Goal: Information Seeking & Learning: Find specific fact

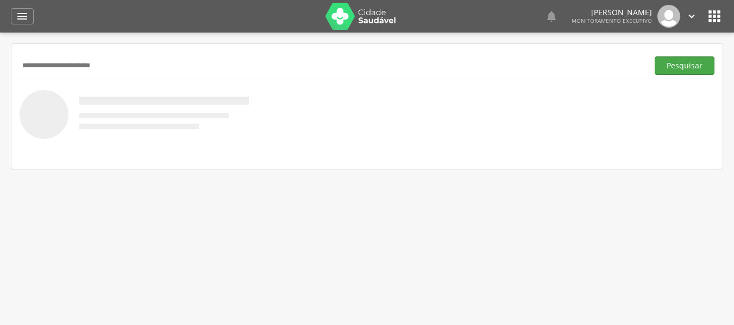
type input "**********"
click at [686, 70] on button "Pesquisar" at bounding box center [685, 65] width 60 height 18
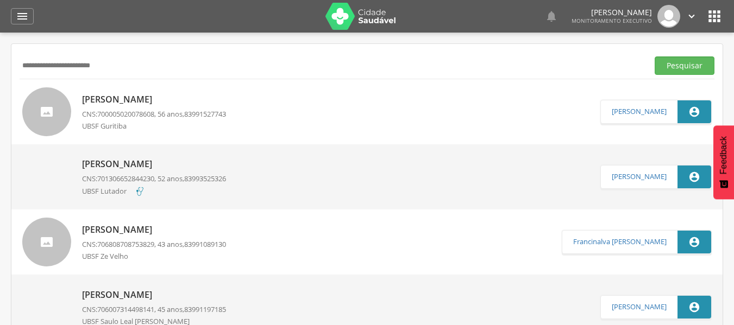
click at [155, 126] on div "UBSF Guritiba" at bounding box center [154, 127] width 144 height 12
type input "**********"
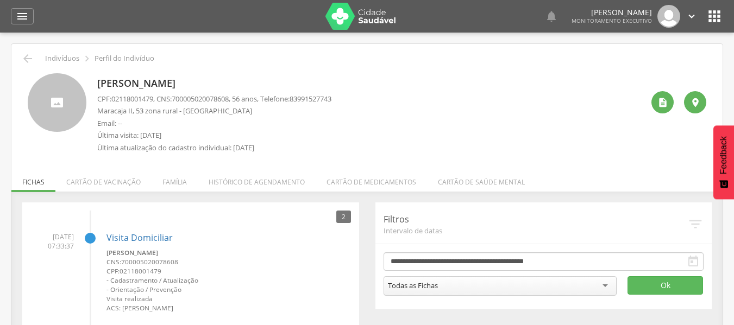
click at [184, 184] on li "Família" at bounding box center [175, 180] width 46 height 26
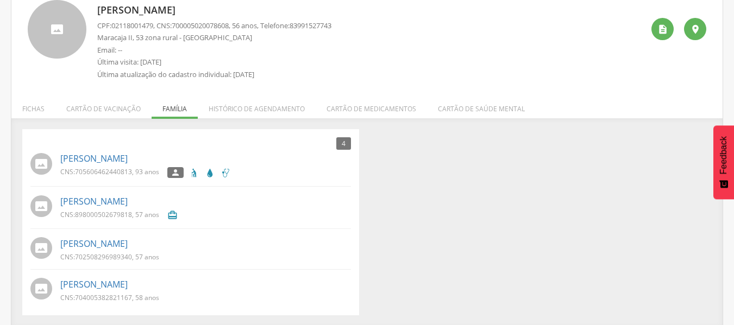
scroll to position [75, 0]
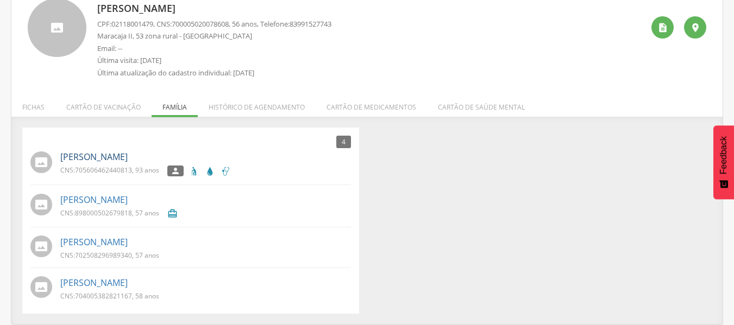
click at [83, 159] on link "[PERSON_NAME]" at bounding box center [93, 157] width 67 height 12
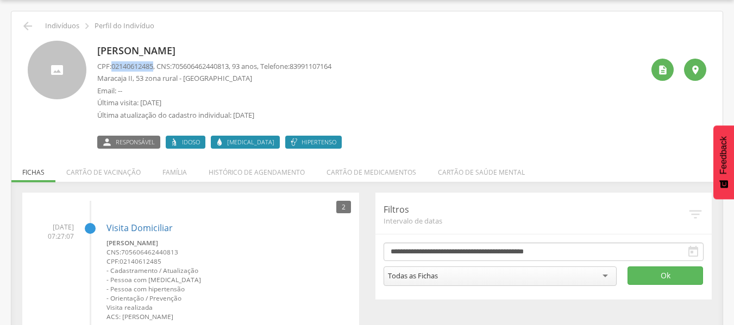
drag, startPoint x: 114, startPoint y: 67, endPoint x: 157, endPoint y: 67, distance: 43.5
click at [153, 67] on span "02140612485" at bounding box center [132, 66] width 42 height 10
click at [168, 171] on li "Família" at bounding box center [175, 170] width 46 height 26
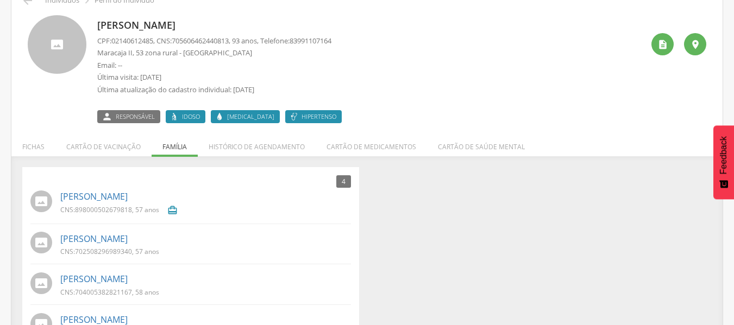
scroll to position [0, 0]
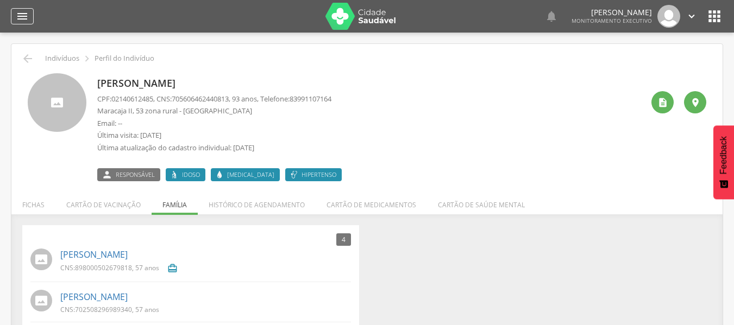
click at [25, 18] on icon "" at bounding box center [22, 16] width 13 height 13
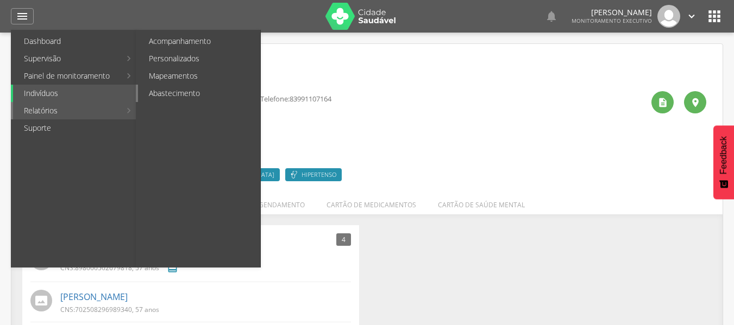
click at [168, 91] on link "Abastecimento" at bounding box center [199, 93] width 122 height 17
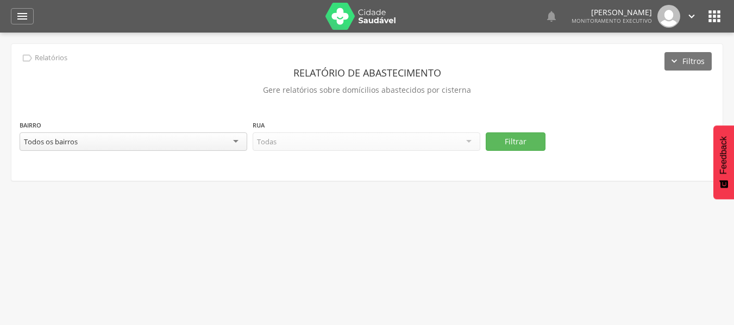
click at [186, 144] on div "Todos os bairros" at bounding box center [134, 142] width 228 height 18
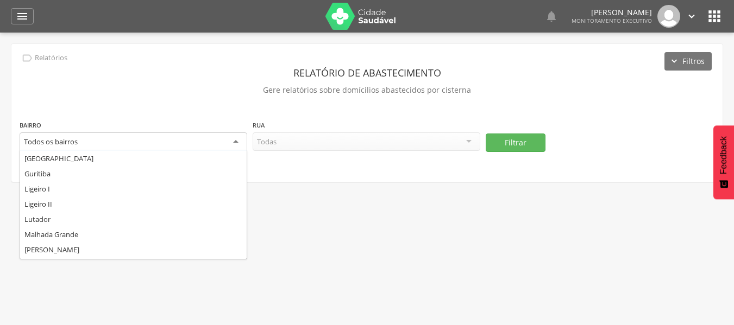
scroll to position [109, 0]
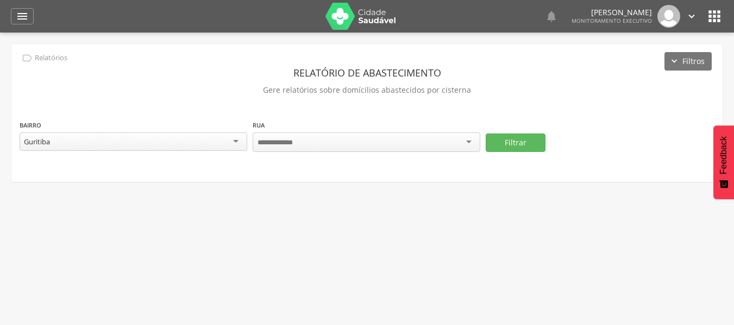
click at [336, 141] on div at bounding box center [367, 143] width 228 height 20
click at [470, 144] on div at bounding box center [367, 143] width 228 height 20
click at [471, 137] on div at bounding box center [367, 143] width 228 height 20
click at [468, 144] on div at bounding box center [367, 143] width 228 height 20
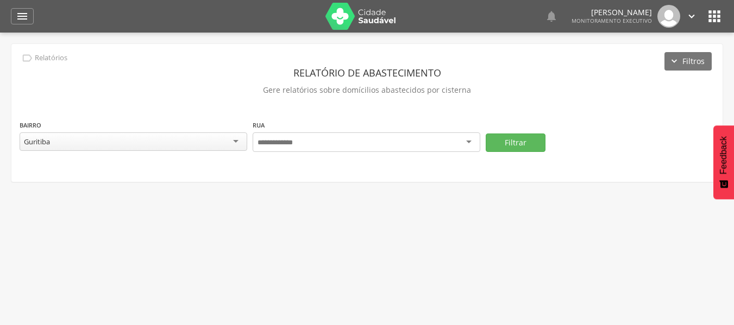
click at [467, 144] on div at bounding box center [367, 143] width 228 height 20
click at [466, 144] on div at bounding box center [367, 143] width 228 height 20
click at [466, 143] on div at bounding box center [367, 143] width 228 height 20
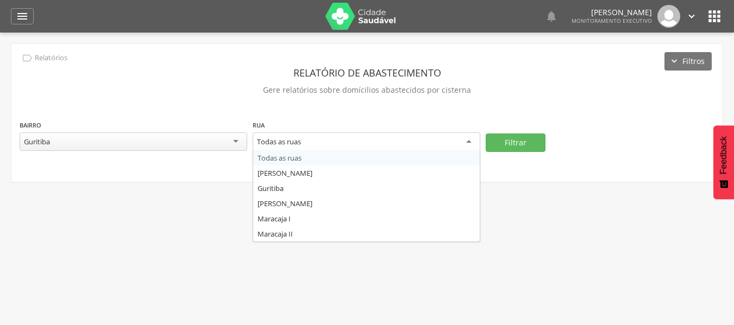
click at [426, 136] on div "Todas as ruas" at bounding box center [367, 143] width 228 height 20
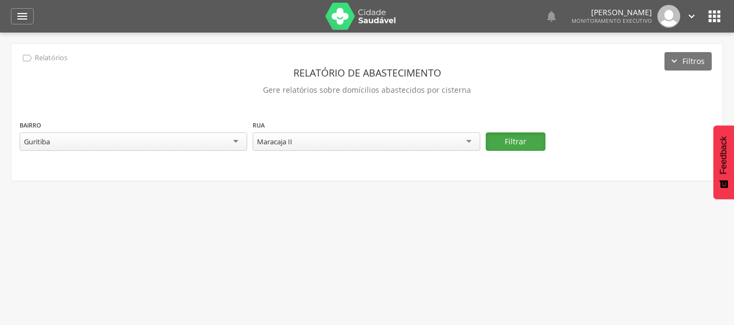
click at [516, 143] on button "Filtrar" at bounding box center [516, 142] width 60 height 18
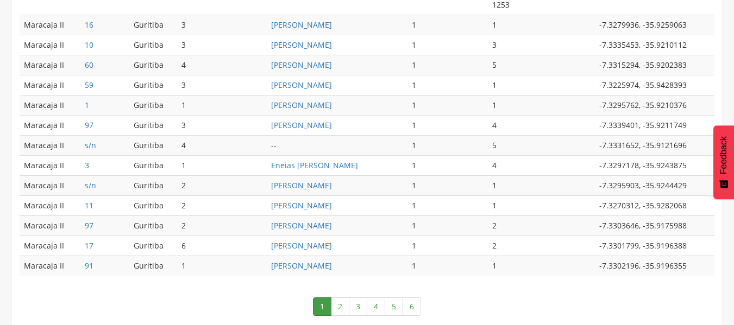
scroll to position [592, 0]
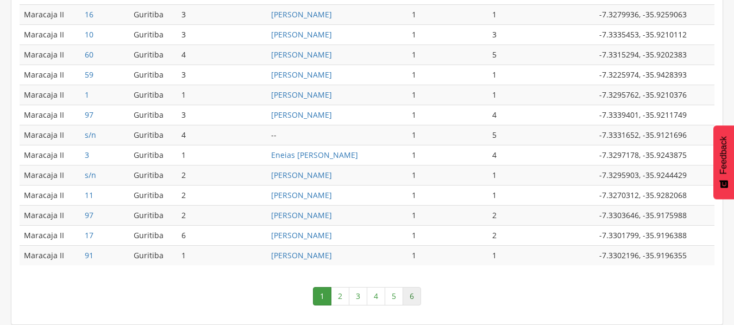
click at [417, 297] on link "6" at bounding box center [412, 296] width 18 height 18
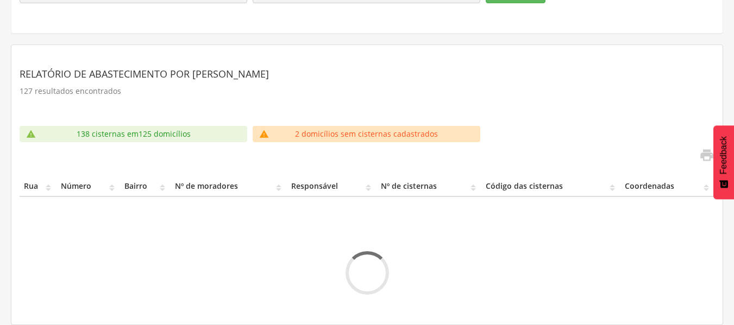
scroll to position [119, 0]
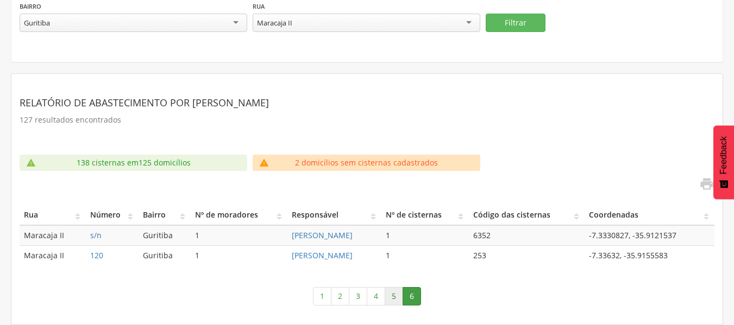
click at [392, 295] on link "5" at bounding box center [394, 296] width 18 height 18
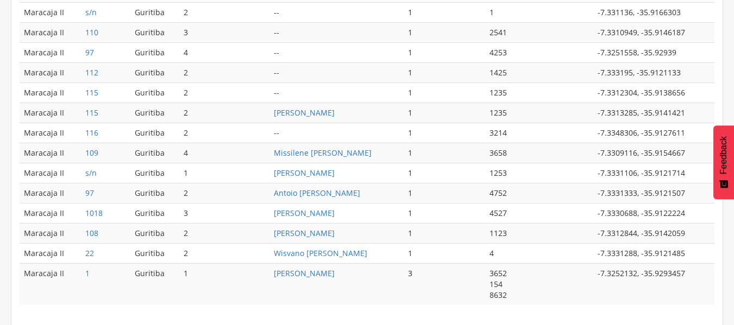
scroll to position [582, 0]
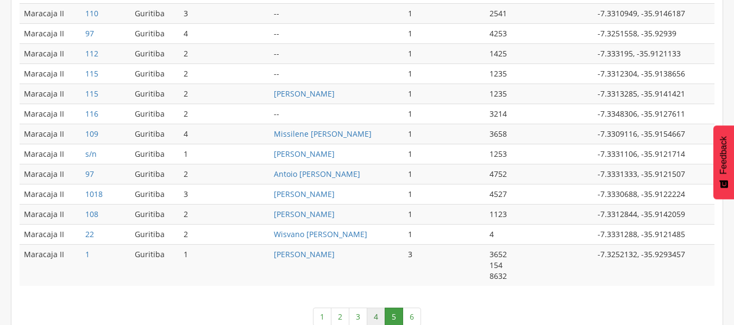
click at [377, 317] on link "4" at bounding box center [376, 317] width 18 height 18
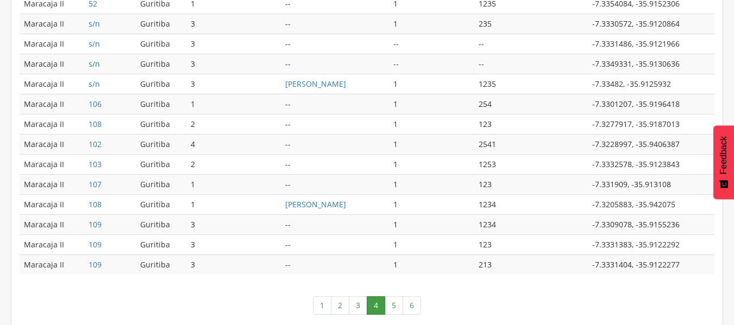
scroll to position [625, 0]
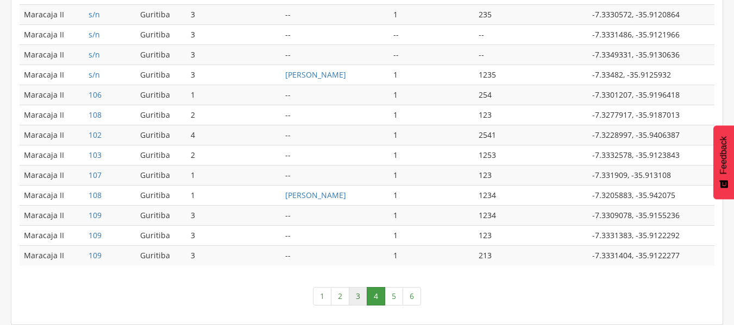
click at [359, 297] on link "3" at bounding box center [358, 296] width 18 height 18
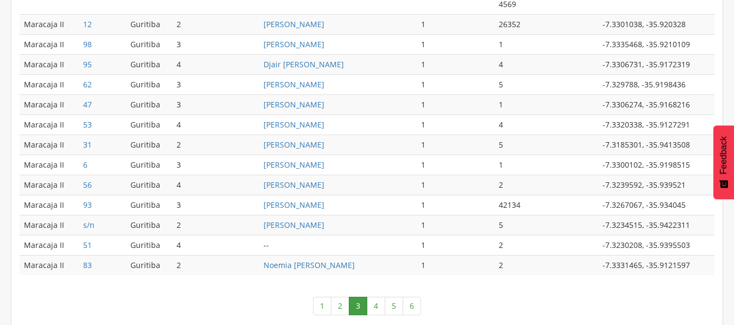
scroll to position [592, 0]
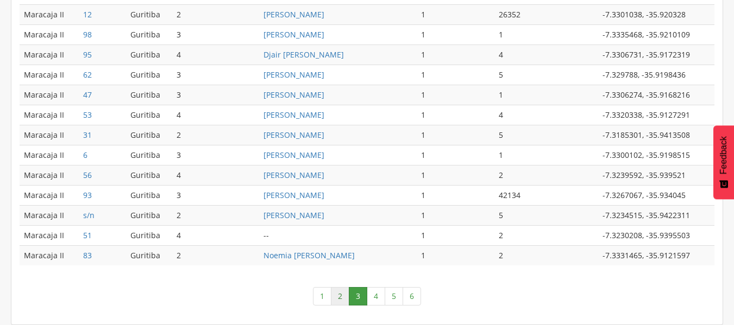
click at [345, 297] on link "2" at bounding box center [340, 296] width 18 height 18
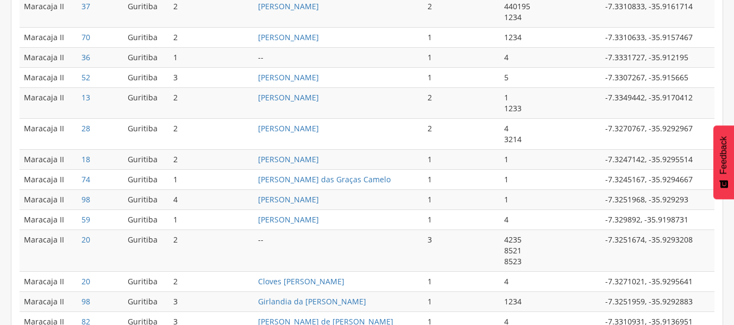
scroll to position [636, 0]
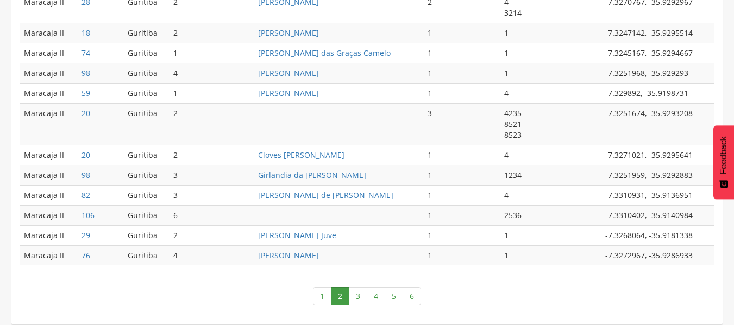
click at [328, 299] on link "1" at bounding box center [322, 296] width 18 height 18
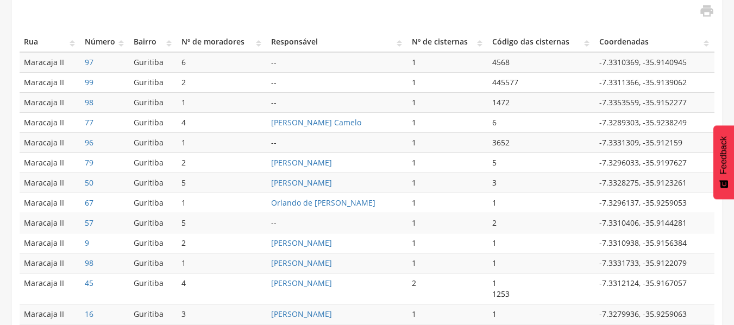
scroll to position [311, 0]
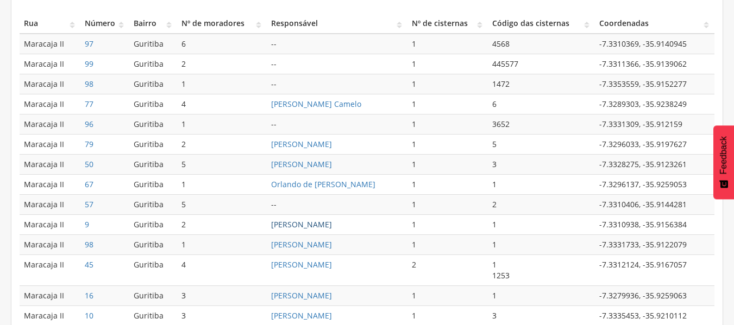
click at [332, 222] on link "[PERSON_NAME]" at bounding box center [301, 224] width 61 height 10
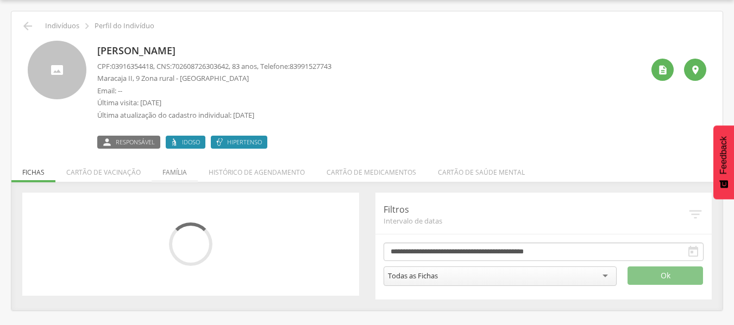
click at [170, 175] on li "Família" at bounding box center [175, 170] width 46 height 26
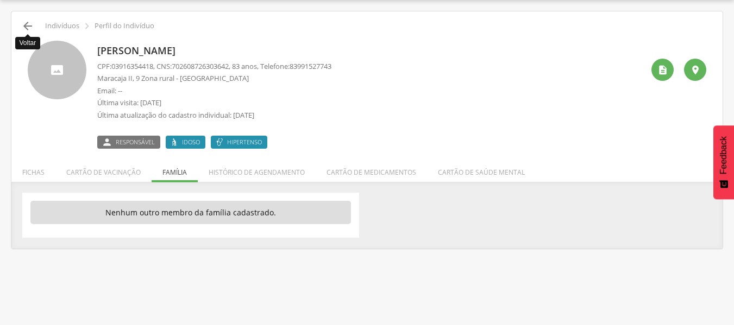
click at [30, 23] on icon "" at bounding box center [27, 26] width 13 height 13
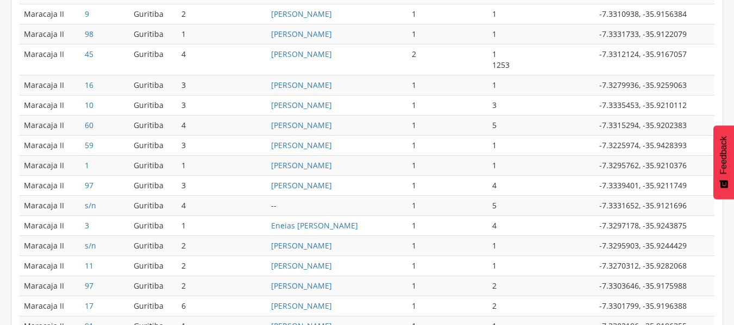
scroll to position [576, 0]
